Goal: Task Accomplishment & Management: Use online tool/utility

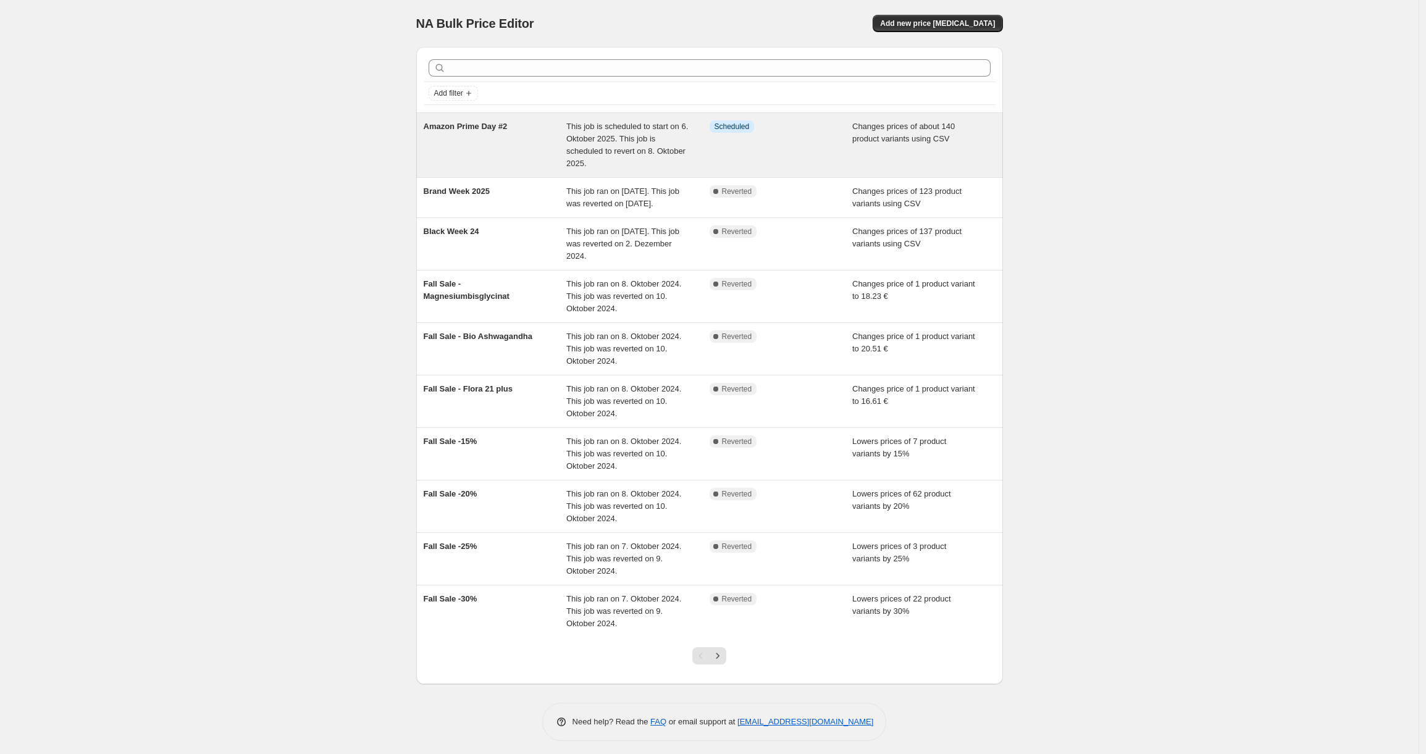
click at [809, 136] on div "Info Scheduled" at bounding box center [780, 144] width 143 height 49
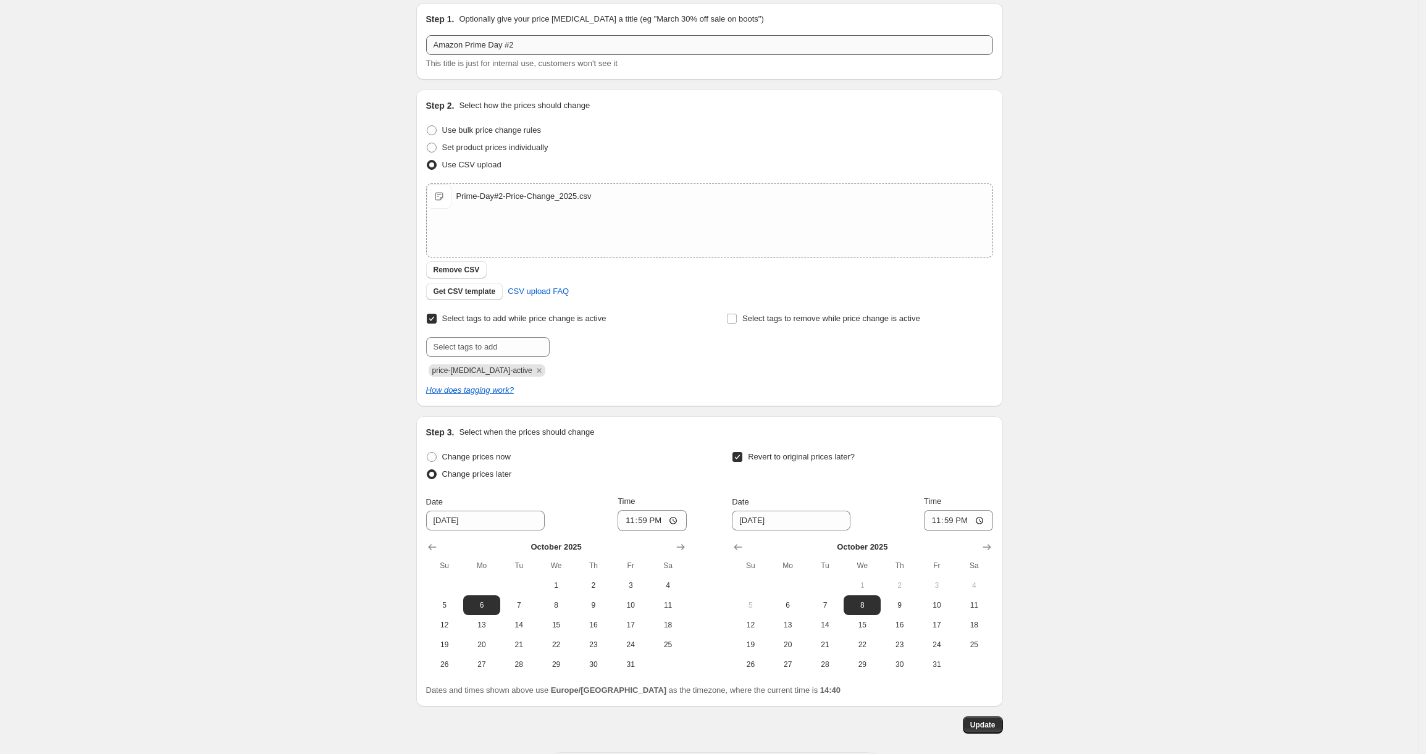
scroll to position [174, 0]
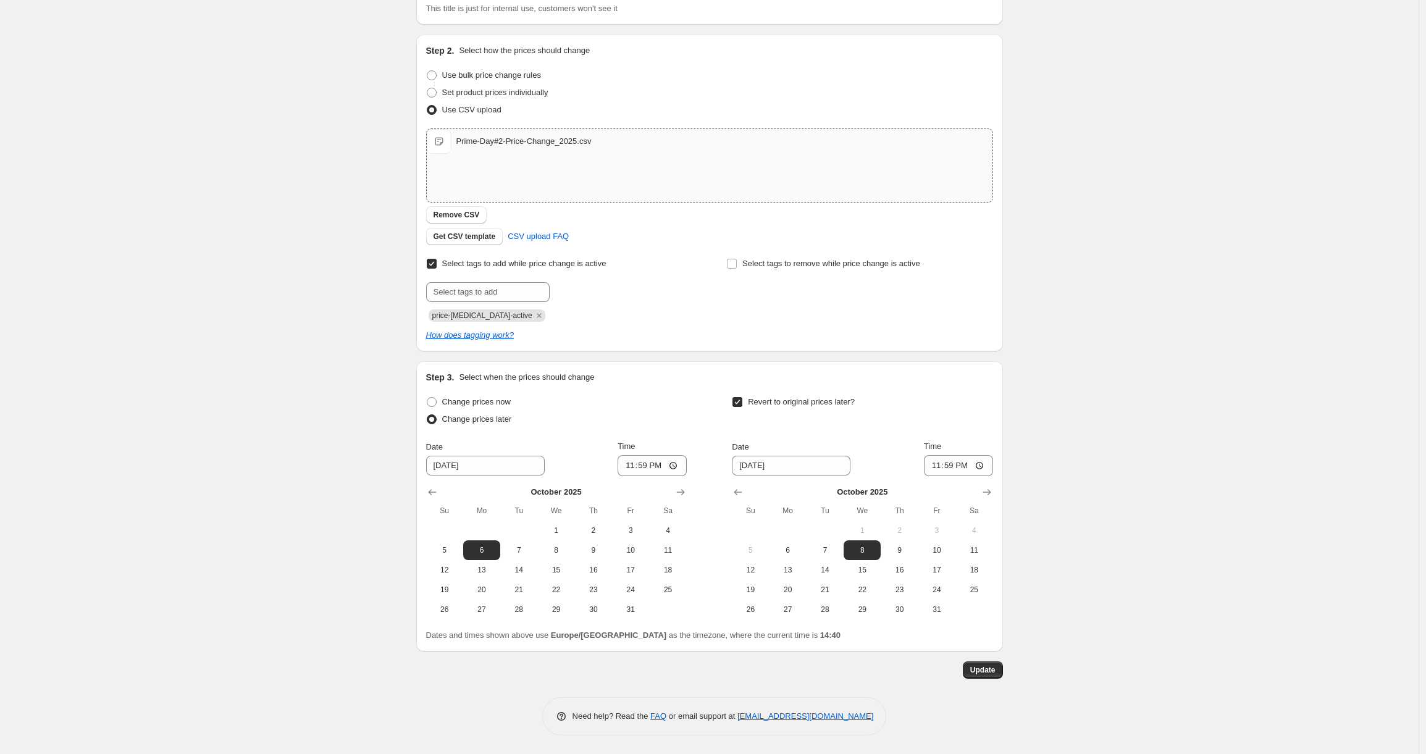
click at [491, 141] on div "Prime-Day#2-Price-Change_2025.csv" at bounding box center [523, 141] width 135 height 12
click at [474, 143] on div "Prime-Day#2-Price-Change_2025.csv" at bounding box center [523, 141] width 135 height 12
click at [441, 135] on span "Prime-Day#2-Price-Change_2025.csv" at bounding box center [439, 141] width 25 height 25
